Goal: Information Seeking & Learning: Learn about a topic

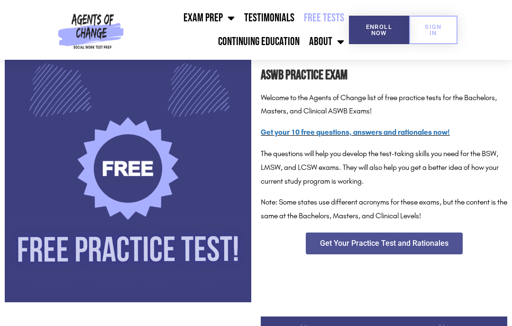
scroll to position [141, 0]
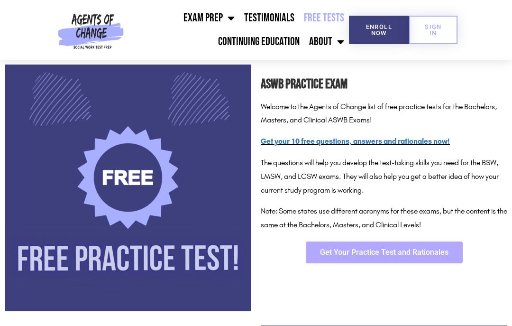
click at [404, 249] on span "Get Your Practice Test and Rationales" at bounding box center [384, 252] width 128 height 8
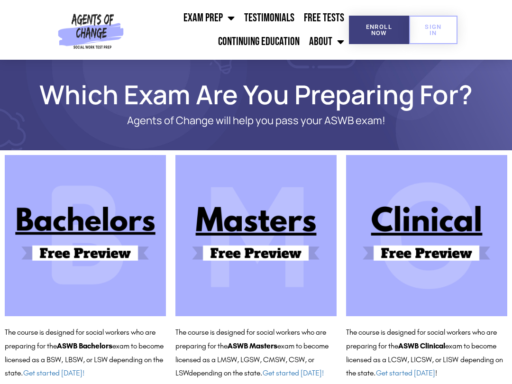
click at [276, 250] on img at bounding box center [255, 235] width 161 height 161
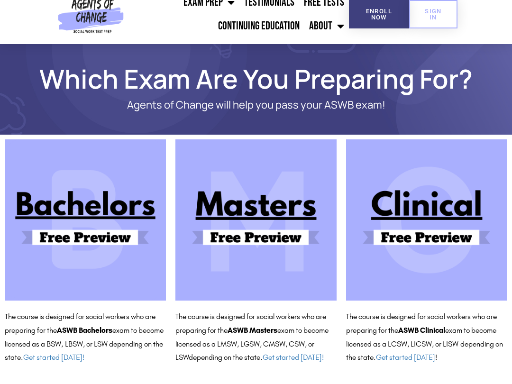
click at [270, 242] on img at bounding box center [255, 235] width 161 height 161
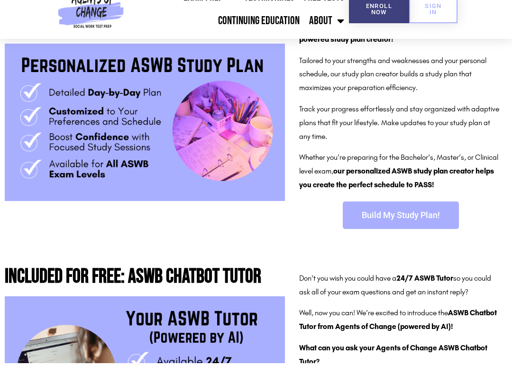
scroll to position [208, 0]
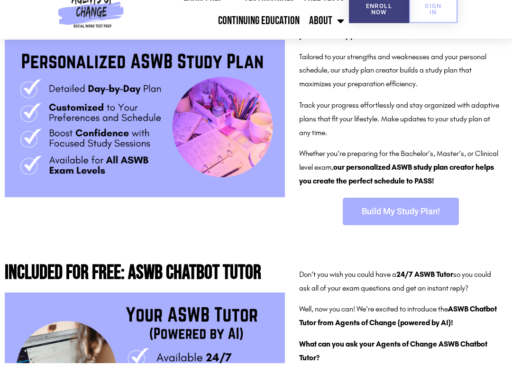
click at [363, 219] on link "Build My Study Plan!" at bounding box center [401, 232] width 116 height 27
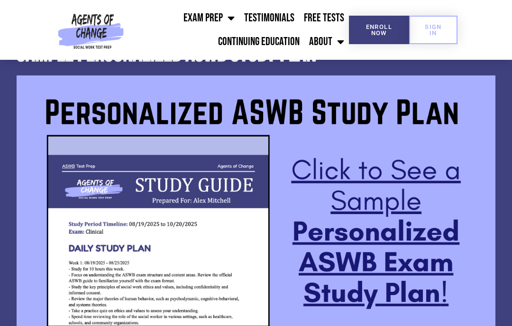
scroll to position [773, 0]
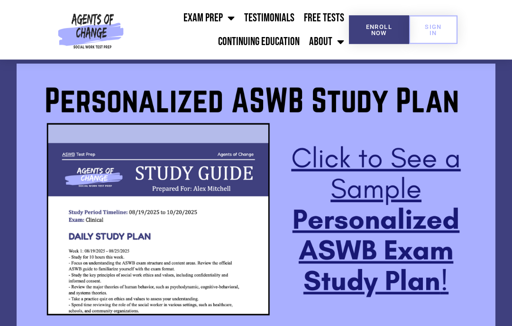
click at [363, 163] on img at bounding box center [256, 198] width 479 height 269
